Goal: Obtain resource: Obtain resource

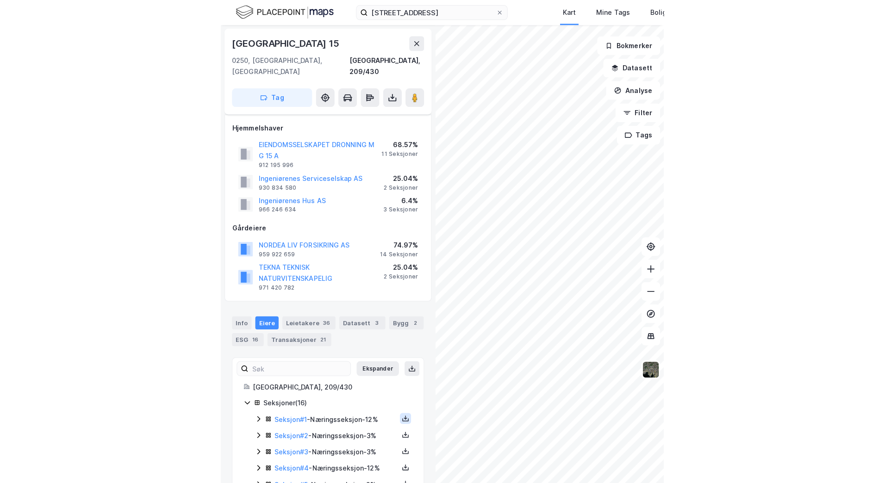
scroll to position [135, 0]
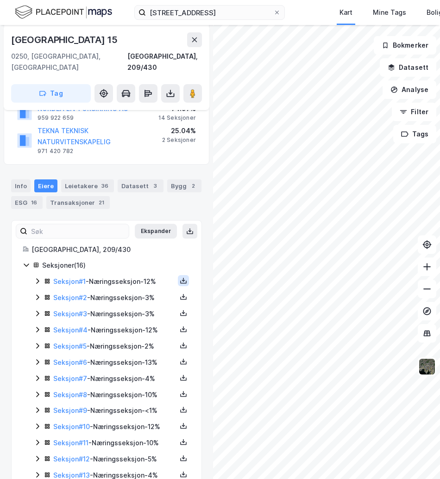
click at [182, 280] on icon at bounding box center [183, 281] width 3 height 2
click at [141, 242] on div "Grunnbok" at bounding box center [132, 253] width 81 height 22
click at [178, 292] on button at bounding box center [183, 297] width 11 height 11
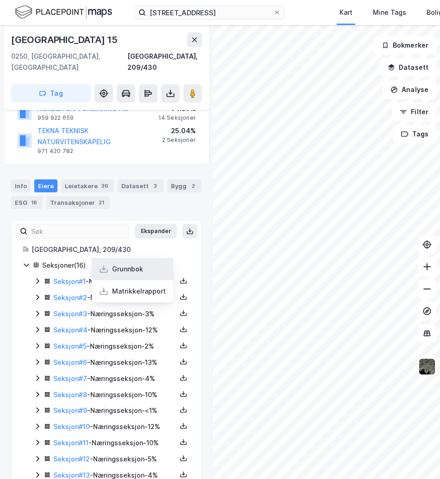
click at [137, 258] on div "Grunnbok" at bounding box center [132, 269] width 81 height 22
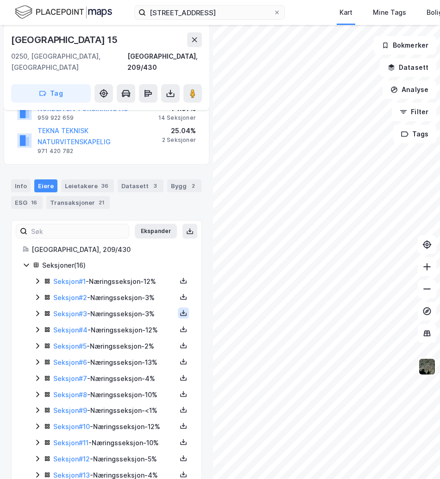
click at [180, 310] on icon at bounding box center [183, 313] width 7 height 7
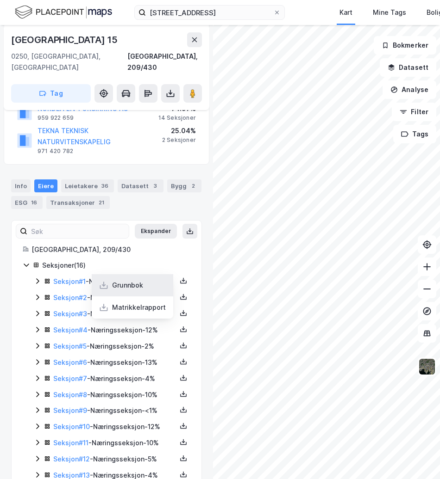
click at [126, 280] on div "Grunnbok" at bounding box center [127, 285] width 31 height 11
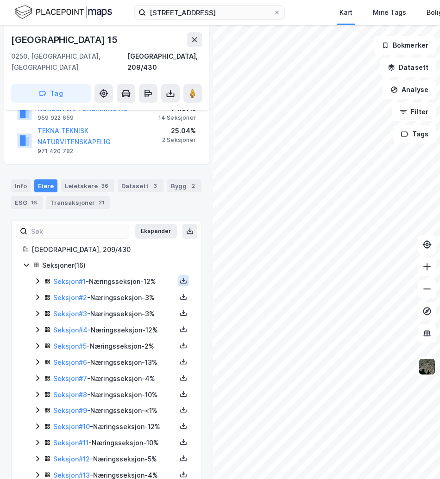
click at [180, 277] on icon at bounding box center [183, 280] width 7 height 7
click at [143, 242] on div "Grunnbok" at bounding box center [132, 253] width 81 height 22
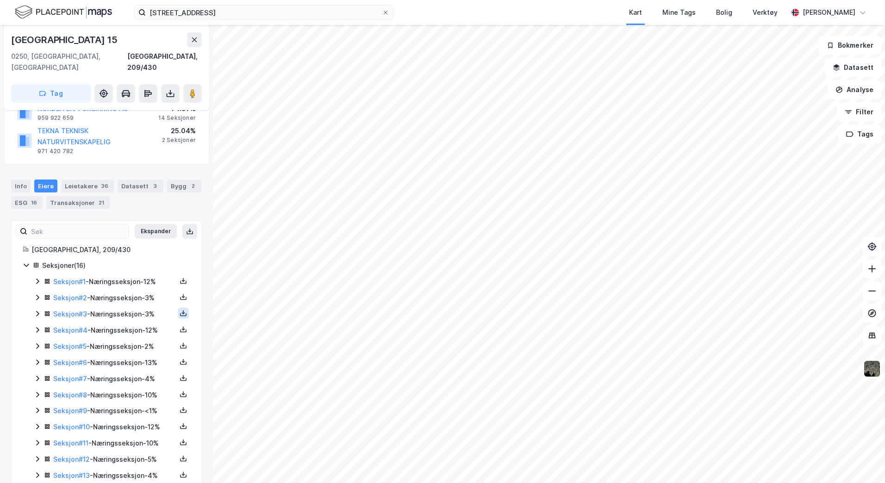
click at [180, 310] on icon at bounding box center [183, 313] width 7 height 7
click at [132, 280] on div "Grunnbok" at bounding box center [127, 285] width 31 height 11
click at [182, 296] on icon at bounding box center [183, 297] width 3 height 2
click at [120, 258] on div "Grunnbok" at bounding box center [132, 269] width 81 height 22
click at [180, 326] on icon at bounding box center [183, 329] width 7 height 7
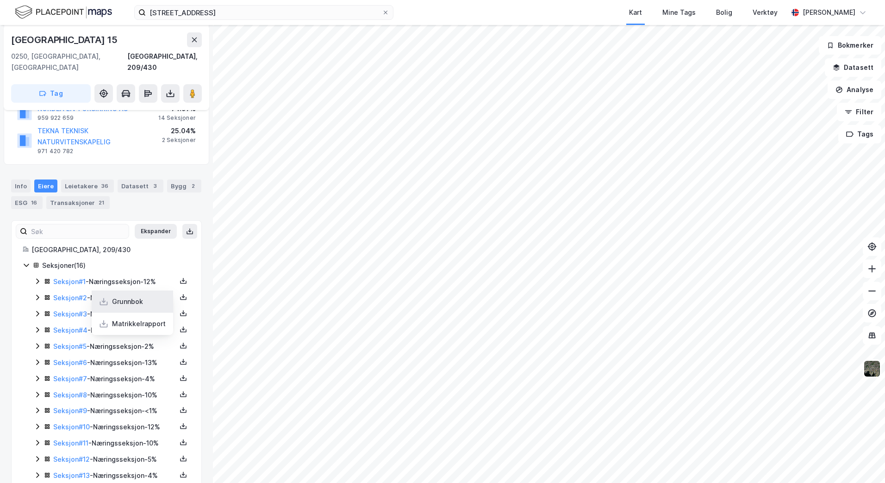
click at [136, 296] on div "Grunnbok" at bounding box center [127, 301] width 31 height 11
click at [181, 317] on div "Seksjon # 1 - Næringsseksjon - 12% Seksjon # 2 - Næringsseksjon - 3% Seksjon # …" at bounding box center [112, 403] width 156 height 254
click at [180, 342] on icon at bounding box center [183, 345] width 7 height 7
click at [192, 324] on div "[GEOGRAPHIC_DATA], 209/430 Seksjoner ( 16 ) Seksjon # 1 - Næringsseksjon - 12% …" at bounding box center [107, 387] width 190 height 286
click at [182, 345] on icon at bounding box center [183, 346] width 3 height 2
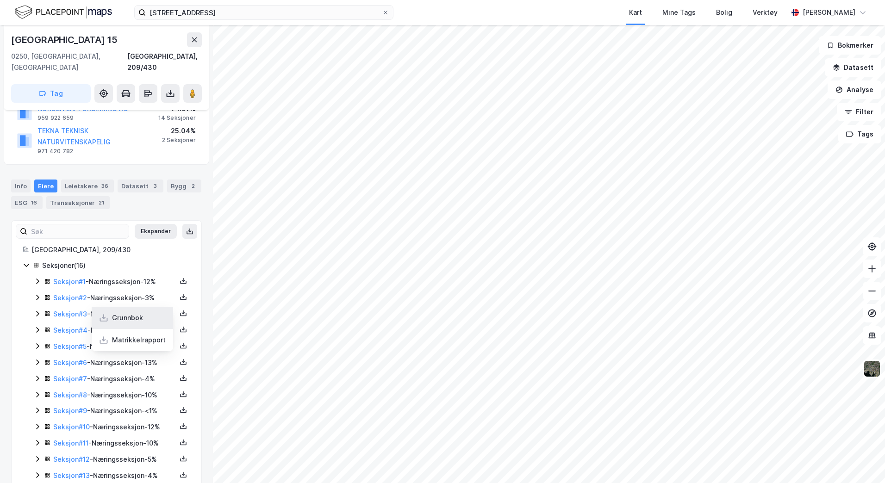
click at [136, 312] on div "Grunnbok" at bounding box center [127, 317] width 31 height 11
click at [180, 358] on icon at bounding box center [183, 361] width 7 height 7
click at [140, 323] on div "Grunnbok" at bounding box center [132, 334] width 81 height 22
click at [180, 374] on icon at bounding box center [183, 377] width 7 height 7
click at [143, 339] on div "Grunnbok" at bounding box center [132, 350] width 81 height 22
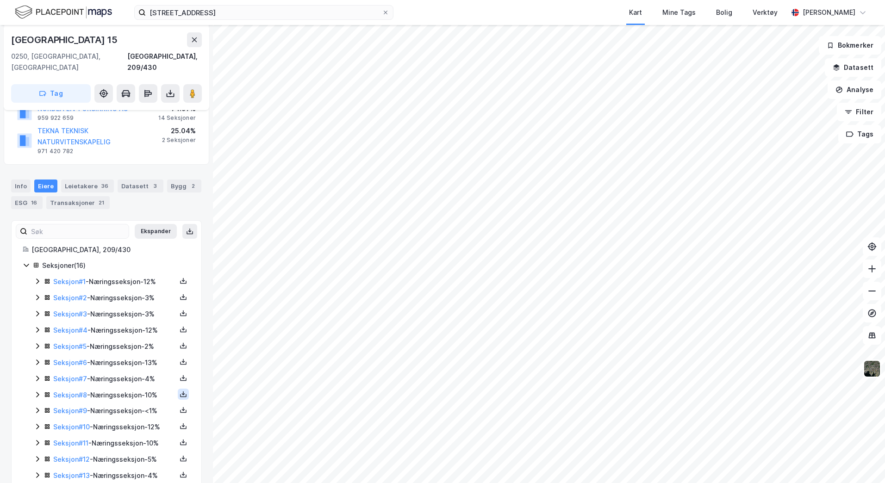
click at [180, 391] on icon at bounding box center [183, 394] width 7 height 7
click at [118, 361] on div "Grunnbok" at bounding box center [127, 366] width 31 height 11
click at [180, 406] on icon at bounding box center [183, 409] width 7 height 7
click at [126, 377] on div "Grunnbok" at bounding box center [127, 382] width 31 height 11
click at [182, 426] on icon at bounding box center [183, 427] width 3 height 2
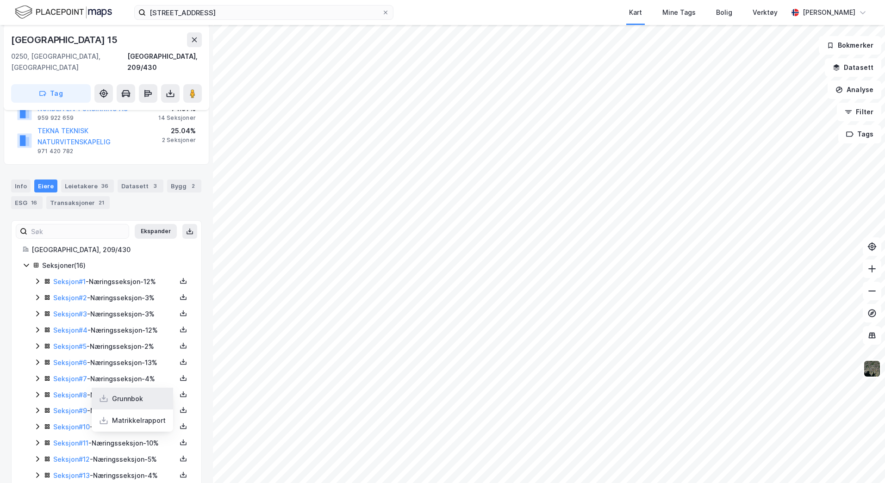
click at [135, 393] on div "Grunnbok" at bounding box center [127, 398] width 31 height 11
click at [180, 439] on icon at bounding box center [183, 442] width 7 height 7
click at [122, 409] on div "Grunnbok" at bounding box center [127, 414] width 31 height 11
click at [181, 453] on button at bounding box center [183, 458] width 11 height 11
click at [116, 425] on div "Grunnbok" at bounding box center [127, 430] width 31 height 11
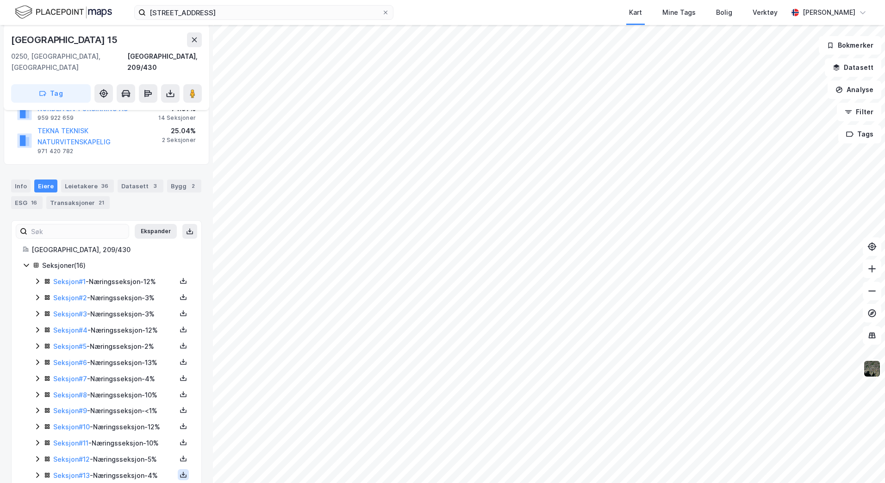
click at [180, 471] on icon at bounding box center [183, 474] width 7 height 7
click at [128, 442] on div "Grunnbok" at bounding box center [127, 447] width 31 height 11
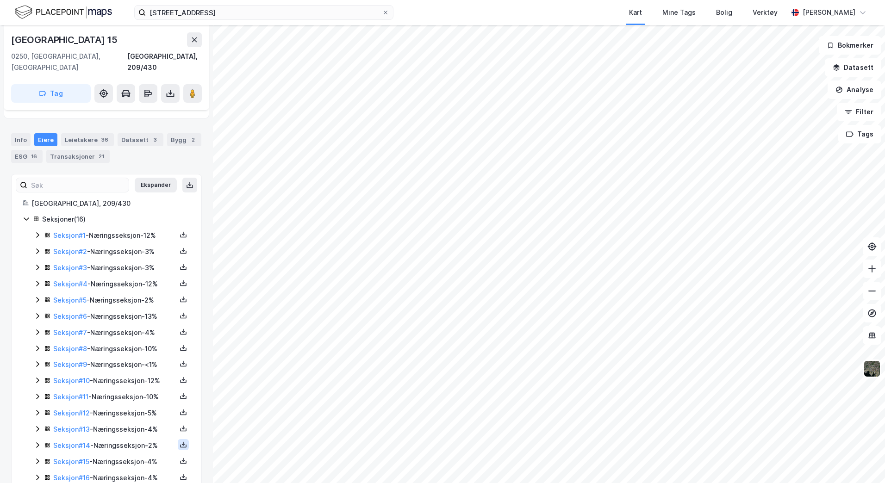
click at [183, 442] on icon at bounding box center [183, 444] width 1 height 4
click at [106, 411] on div "Grunnbok" at bounding box center [121, 416] width 44 height 11
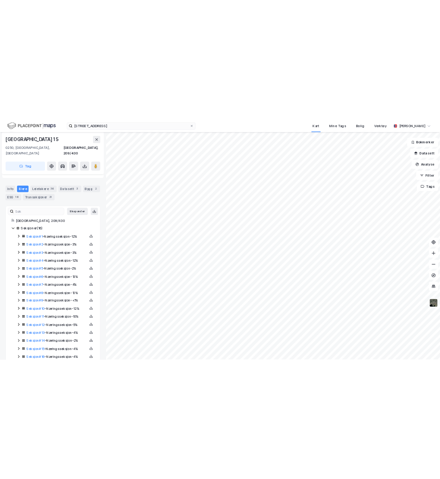
scroll to position [182, 0]
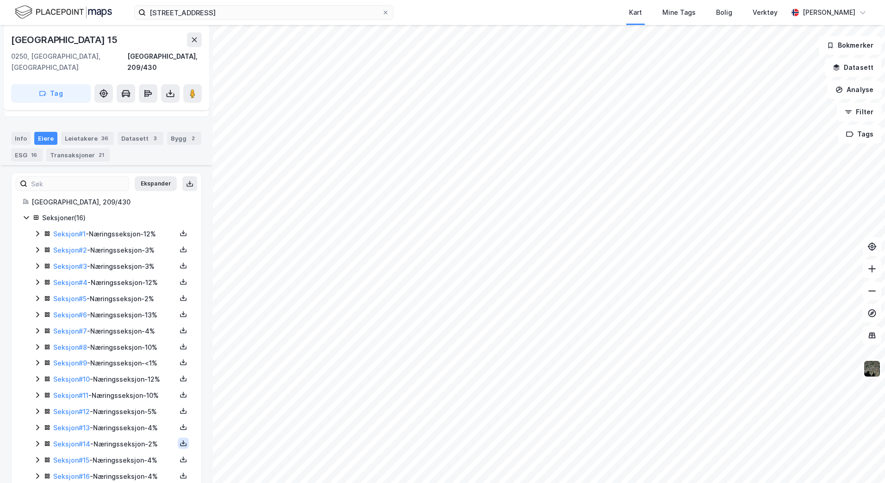
click at [180, 440] on icon at bounding box center [183, 443] width 7 height 7
click at [142, 405] on div "Grunnbok" at bounding box center [132, 416] width 81 height 22
click at [182, 459] on icon at bounding box center [183, 460] width 3 height 2
click at [131, 426] on div "Grunnbok" at bounding box center [127, 431] width 31 height 11
click at [180, 472] on icon at bounding box center [183, 475] width 7 height 7
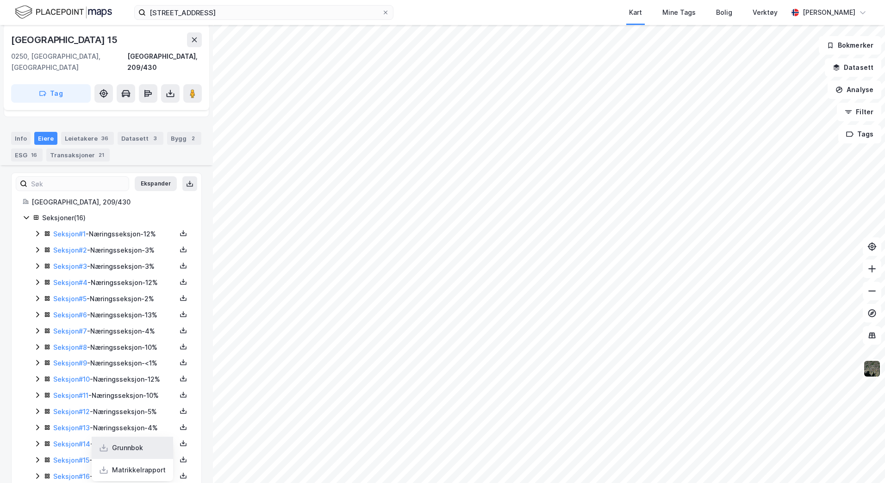
click at [125, 442] on div "Grunnbok" at bounding box center [127, 447] width 31 height 11
